Goal: Find specific page/section: Find specific page/section

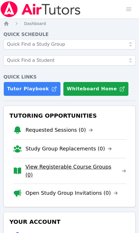
drag, startPoint x: 0, startPoint y: 0, endPoint x: 96, endPoint y: 168, distance: 193.9
click at [96, 168] on link "View Registerable Course Groups (0)" at bounding box center [76, 171] width 101 height 16
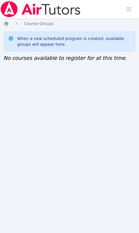
click at [28, 10] on img at bounding box center [40, 9] width 81 height 16
